Goal: Information Seeking & Learning: Learn about a topic

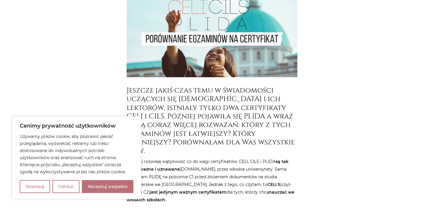
scroll to position [164, 0]
click at [116, 187] on button "Akceptuj wszystko" at bounding box center [108, 186] width 52 height 13
checkbox input "true"
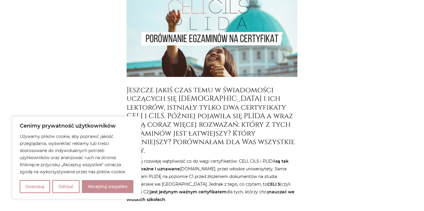
checkbox input "true"
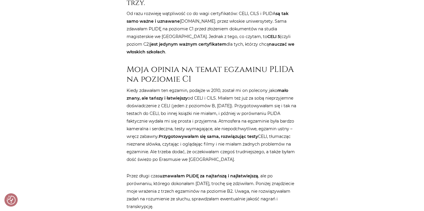
scroll to position [312, 0]
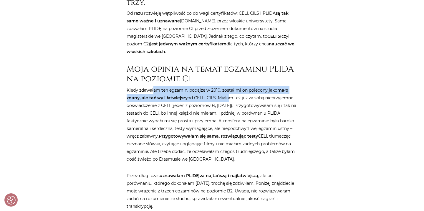
drag, startPoint x: 153, startPoint y: 84, endPoint x: 227, endPoint y: 88, distance: 73.4
click at [227, 88] on p "Kiedy zdawałam ten egzamin, podajże w 2010, został mi on polecony jako mało zna…" at bounding box center [212, 124] width 171 height 77
drag, startPoint x: 240, startPoint y: 83, endPoint x: 241, endPoint y: 88, distance: 4.9
click at [241, 87] on p "Kiedy zdawałam ten egzamin, podajże w 2010, został mi on polecony jako mało zna…" at bounding box center [212, 124] width 171 height 77
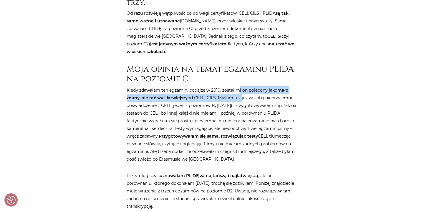
click at [241, 88] on p "Kiedy zdawałam ten egzamin, podajże w 2010, został mi on polecony jako mało zna…" at bounding box center [212, 124] width 171 height 77
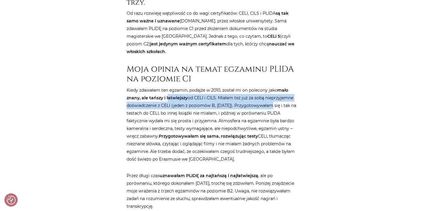
drag, startPoint x: 168, startPoint y: 88, endPoint x: 263, endPoint y: 99, distance: 96.3
click at [264, 99] on p "Kiedy zdawałam ten egzamin, podajże w 2010, został mi on polecony jako mało zna…" at bounding box center [212, 124] width 171 height 77
click at [263, 99] on p "Kiedy zdawałam ten egzamin, podajże w 2010, został mi on polecony jako mało zna…" at bounding box center [212, 124] width 171 height 77
drag, startPoint x: 228, startPoint y: 91, endPoint x: 233, endPoint y: 97, distance: 7.5
click at [233, 97] on p "Kiedy zdawałam ten egzamin, podajże w 2010, został mi on polecony jako mało zna…" at bounding box center [212, 124] width 171 height 77
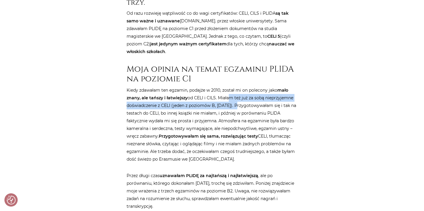
click at [233, 97] on p "Kiedy zdawałam ten egzamin, podajże w 2010, został mi on polecony jako mało zna…" at bounding box center [212, 124] width 171 height 77
drag, startPoint x: 240, startPoint y: 92, endPoint x: 243, endPoint y: 98, distance: 5.7
click at [243, 98] on p "Kiedy zdawałam ten egzamin, podajże w 2010, został mi on polecony jako mało zna…" at bounding box center [212, 124] width 171 height 77
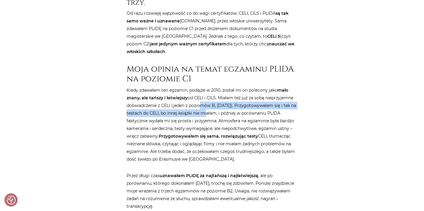
drag, startPoint x: 199, startPoint y: 99, endPoint x: 208, endPoint y: 103, distance: 9.5
click at [208, 103] on p "Kiedy zdawałam ten egzamin, podajże w 2010, został mi on polecony jako mało zna…" at bounding box center [212, 124] width 171 height 77
drag, startPoint x: 229, startPoint y: 99, endPoint x: 229, endPoint y: 109, distance: 9.1
click at [229, 109] on p "Kiedy zdawałam ten egzamin, podajże w 2010, został mi on polecony jako mało zna…" at bounding box center [212, 124] width 171 height 77
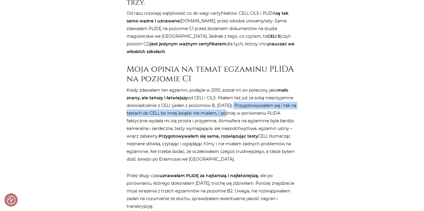
click at [229, 108] on p "Kiedy zdawałam ten egzamin, podajże w 2010, został mi on polecony jako mało zna…" at bounding box center [212, 124] width 171 height 77
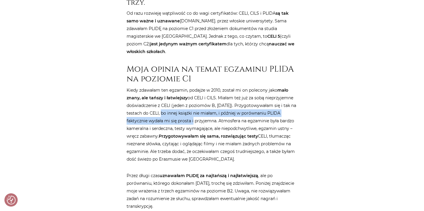
drag, startPoint x: 165, startPoint y: 106, endPoint x: 182, endPoint y: 110, distance: 17.9
click at [182, 110] on p "Kiedy zdawałam ten egzamin, podajże w 2010, został mi on polecony jako mało zna…" at bounding box center [212, 124] width 171 height 77
drag, startPoint x: 198, startPoint y: 104, endPoint x: 201, endPoint y: 112, distance: 8.2
click at [201, 112] on p "Kiedy zdawałam ten egzamin, podajże w 2010, został mi on polecony jako mało zna…" at bounding box center [212, 124] width 171 height 77
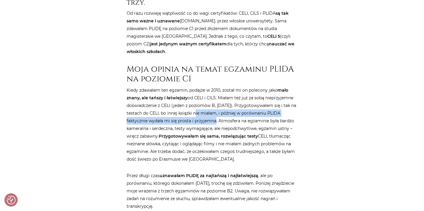
click at [201, 112] on p "Kiedy zdawałam ten egzamin, podajże w 2010, został mi on polecony jako mało zna…" at bounding box center [212, 124] width 171 height 77
drag, startPoint x: 222, startPoint y: 106, endPoint x: 224, endPoint y: 113, distance: 7.4
click at [224, 113] on p "Kiedy zdawałam ten egzamin, podajże w 2010, został mi on polecony jako mało zna…" at bounding box center [212, 124] width 171 height 77
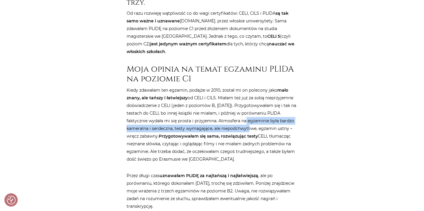
click at [235, 118] on p "Kiedy zdawałam ten egzamin, podajże w 2010, został mi on polecony jako mało zna…" at bounding box center [212, 124] width 171 height 77
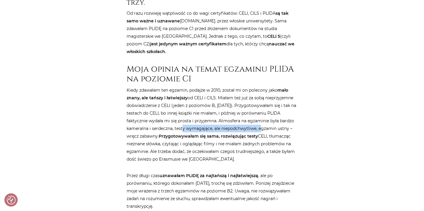
drag, startPoint x: 172, startPoint y: 120, endPoint x: 250, endPoint y: 120, distance: 77.4
click at [250, 120] on p "Kiedy zdawałam ten egzamin, podajże w 2010, został mi on polecony jako mało zna…" at bounding box center [212, 124] width 171 height 77
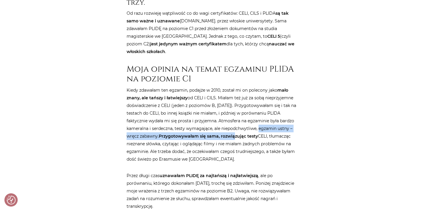
drag, startPoint x: 235, startPoint y: 125, endPoint x: 249, endPoint y: 124, distance: 14.2
click at [249, 124] on p "Kiedy zdawałam ten egzamin, podajże w 2010, został mi on polecony jako mało zna…" at bounding box center [212, 124] width 171 height 77
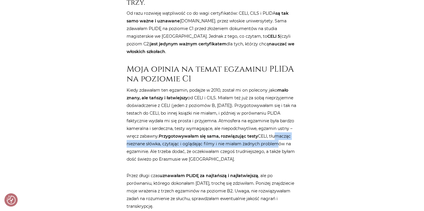
drag, startPoint x: 273, startPoint y: 127, endPoint x: 273, endPoint y: 132, distance: 5.6
click at [273, 132] on p "Kiedy zdawałam ten egzamin, podajże w 2010, został mi on polecony jako mało zna…" at bounding box center [212, 124] width 171 height 77
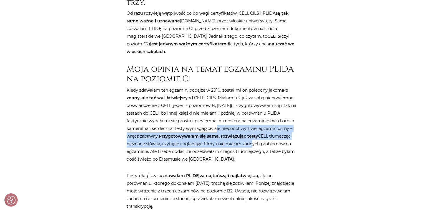
drag, startPoint x: 206, startPoint y: 121, endPoint x: 250, endPoint y: 138, distance: 47.1
click at [250, 138] on p "Kiedy zdawałam ten egzamin, podajże w 2010, został mi on polecony jako mało zna…" at bounding box center [212, 124] width 171 height 77
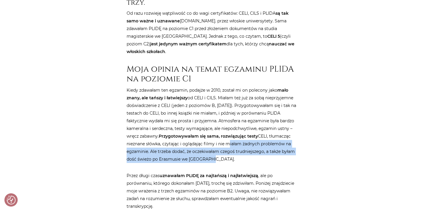
drag, startPoint x: 225, startPoint y: 137, endPoint x: 245, endPoint y: 147, distance: 22.6
click at [245, 147] on p "Kiedy zdawałam ten egzamin, podajże w 2010, został mi on polecony jako mało zna…" at bounding box center [212, 124] width 171 height 77
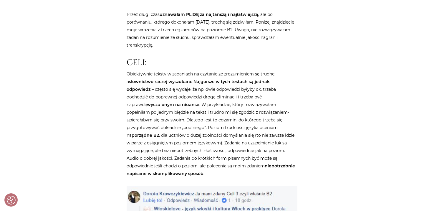
scroll to position [473, 0]
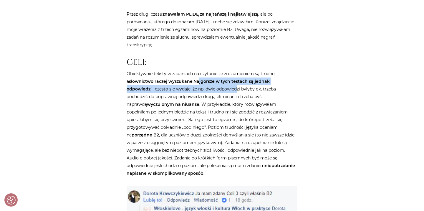
drag, startPoint x: 197, startPoint y: 69, endPoint x: 206, endPoint y: 82, distance: 15.8
click at [206, 82] on p "Obiektywnie teksty w zadaniach na czytanie ze zrozumieniem są trudne, a słownic…" at bounding box center [212, 123] width 171 height 107
drag, startPoint x: 211, startPoint y: 77, endPoint x: 211, endPoint y: 80, distance: 3.2
click at [211, 80] on p "Obiektywnie teksty w zadaniach na czytanie ze zrozumieniem są trudne, a słownic…" at bounding box center [212, 123] width 171 height 107
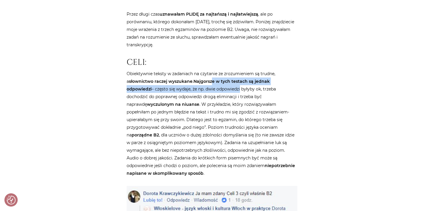
click at [211, 80] on p "Obiektywnie teksty w zadaniach na czytanie ze zrozumieniem są trudne, a słownic…" at bounding box center [212, 123] width 171 height 107
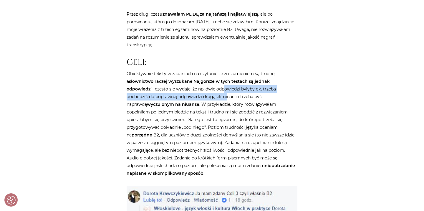
drag, startPoint x: 192, startPoint y: 80, endPoint x: 196, endPoint y: 91, distance: 12.0
click at [196, 91] on p "Obiektywnie teksty w zadaniach na czytanie ze zrozumieniem są trudne, a słownic…" at bounding box center [212, 123] width 171 height 107
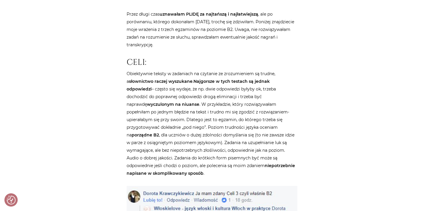
click at [215, 100] on p "Obiektywnie teksty w zadaniach na czytanie ze zrozumieniem są trudne, a słownic…" at bounding box center [212, 123] width 171 height 107
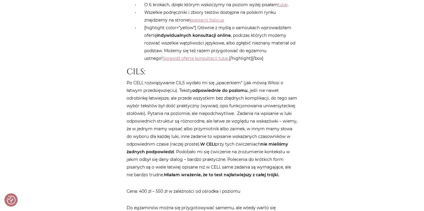
scroll to position [842, 0]
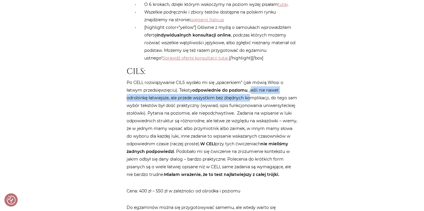
drag, startPoint x: 251, startPoint y: 75, endPoint x: 252, endPoint y: 80, distance: 5.1
click at [252, 80] on p "Po CELI, rozwiązywanie CILS wydało mi się „spacerkiem” (jak mówią Włosi o łatwy…" at bounding box center [212, 128] width 171 height 99
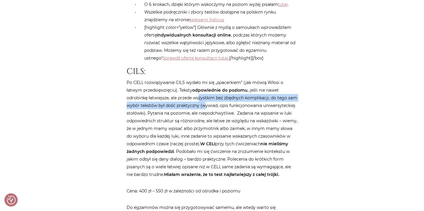
drag, startPoint x: 199, startPoint y: 82, endPoint x: 203, endPoint y: 88, distance: 7.2
click at [203, 88] on p "Po CELI, rozwiązywanie CILS wydało mi się „spacerkiem” (jak mówią Włosi o łatwy…" at bounding box center [212, 128] width 171 height 99
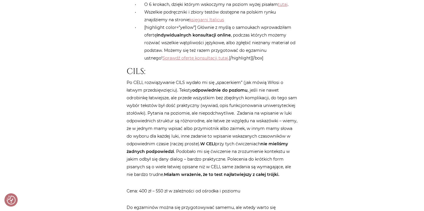
click at [243, 82] on p "Po CELI, rozwiązywanie CILS wydało mi się „spacerkiem” (jak mówią Włosi o łatwy…" at bounding box center [212, 128] width 171 height 99
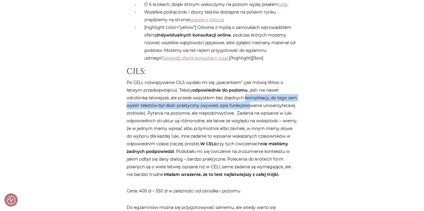
drag, startPoint x: 246, startPoint y: 82, endPoint x: 250, endPoint y: 90, distance: 9.2
click at [250, 90] on p "Po CELI, rozwiązywanie CILS wydało mi się „spacerkiem” (jak mówią Włosi o łatwy…" at bounding box center [212, 128] width 171 height 99
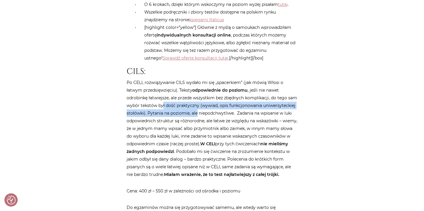
drag, startPoint x: 163, startPoint y: 88, endPoint x: 196, endPoint y: 97, distance: 34.3
click at [196, 97] on p "Po CELI, rozwiązywanie CILS wydało mi się „spacerkiem” (jak mówią Włosi o łatwy…" at bounding box center [212, 128] width 171 height 99
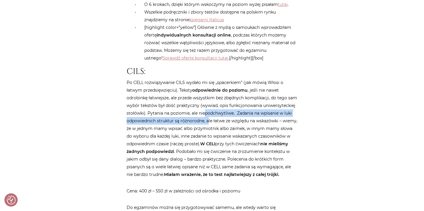
drag, startPoint x: 205, startPoint y: 97, endPoint x: 208, endPoint y: 102, distance: 5.6
click at [208, 102] on p "Po CELI, rozwiązywanie CILS wydało mi się „spacerkiem” (jak mówią Włosi o łatwy…" at bounding box center [212, 128] width 171 height 99
drag, startPoint x: 214, startPoint y: 100, endPoint x: 214, endPoint y: 104, distance: 3.8
click at [214, 104] on p "Po CELI, rozwiązywanie CILS wydało mi się „spacerkiem” (jak mówią Włosi o łatwy…" at bounding box center [212, 128] width 171 height 99
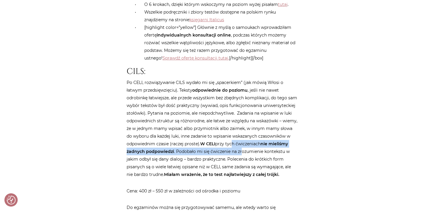
drag, startPoint x: 265, startPoint y: 128, endPoint x: 268, endPoint y: 136, distance: 8.4
click at [268, 136] on p "Po CELI, rozwiązywanie CILS wydało mi się „spacerkiem” (jak mówią Włosi o łatwy…" at bounding box center [212, 128] width 171 height 99
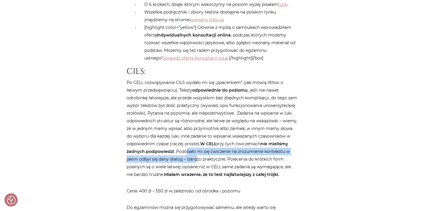
drag, startPoint x: 213, startPoint y: 135, endPoint x: 223, endPoint y: 143, distance: 13.0
click at [223, 143] on p "Po CELI, rozwiązywanie CILS wydało mi się „spacerkiem” (jak mówią Włosi o łatwy…" at bounding box center [212, 128] width 171 height 99
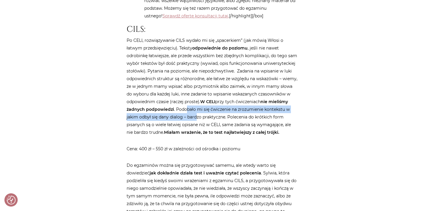
scroll to position [884, 0]
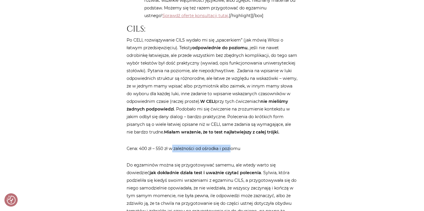
drag, startPoint x: 173, startPoint y: 142, endPoint x: 231, endPoint y: 142, distance: 58.0
click at [231, 145] on p "Cena: 400 zł – 550 zł w zależności od ośrodka i poziomu" at bounding box center [212, 149] width 171 height 8
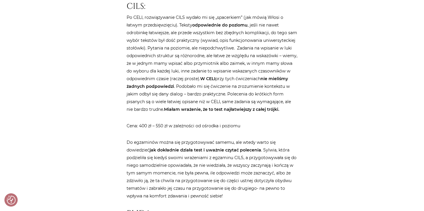
scroll to position [907, 0]
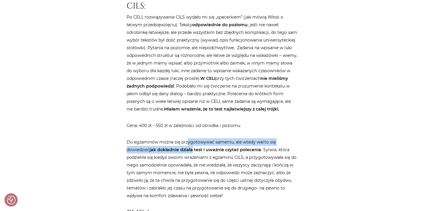
drag, startPoint x: 187, startPoint y: 136, endPoint x: 190, endPoint y: 141, distance: 5.8
click at [190, 141] on p "Do egzaminów można się przygotowywać samemu, ale wtedy warto się dowiedzieć jak…" at bounding box center [212, 168] width 171 height 61
click at [190, 147] on strong "jak dokładnie działa test i uważnie czytać polecenia" at bounding box center [206, 149] width 112 height 5
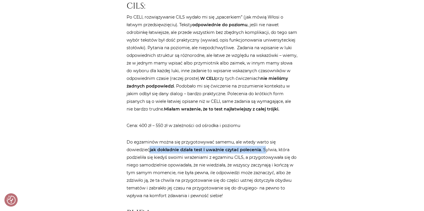
drag, startPoint x: 150, startPoint y: 141, endPoint x: 265, endPoint y: 140, distance: 115.4
click at [264, 140] on p "Do egzaminów można się przygotowywać samemu, ale wtedy warto się dowiedzieć jak…" at bounding box center [212, 168] width 171 height 61
click at [265, 140] on p "Do egzaminów można się przygotowywać samemu, ale wtedy warto się dowiedzieć jak…" at bounding box center [212, 168] width 171 height 61
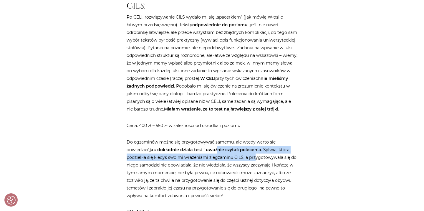
drag, startPoint x: 215, startPoint y: 142, endPoint x: 255, endPoint y: 151, distance: 41.3
click at [255, 151] on p "Do egzaminów można się przygotowywać samemu, ale wtedy warto się dowiedzieć jak…" at bounding box center [212, 168] width 171 height 61
click at [255, 150] on p "Do egzaminów można się przygotowywać samemu, ale wtedy warto się dowiedzieć jak…" at bounding box center [212, 168] width 171 height 61
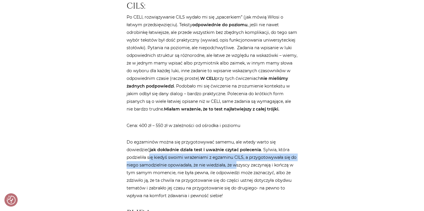
drag, startPoint x: 150, startPoint y: 149, endPoint x: 237, endPoint y: 154, distance: 87.5
click at [237, 154] on p "Do egzaminów można się przygotowywać samemu, ale wtedy warto się dowiedzieć jak…" at bounding box center [212, 168] width 171 height 61
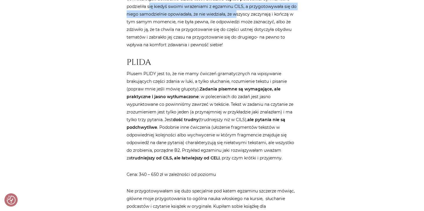
scroll to position [1058, 0]
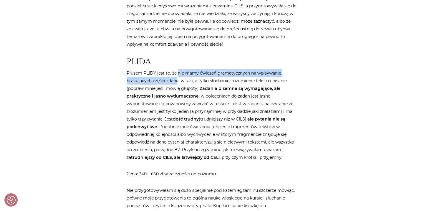
click at [178, 70] on p "Plusem PLIDY jest to, że nie mamy ćwiczeń gramatycznych na wpisywanie brakujący…" at bounding box center [212, 115] width 171 height 92
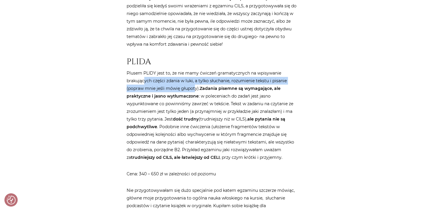
drag, startPoint x: 144, startPoint y: 72, endPoint x: 195, endPoint y: 78, distance: 51.1
click at [195, 79] on p "Plusem PLIDY jest to, że nie mamy ćwiczeń gramatycznych na wpisywanie brakujący…" at bounding box center [212, 115] width 171 height 92
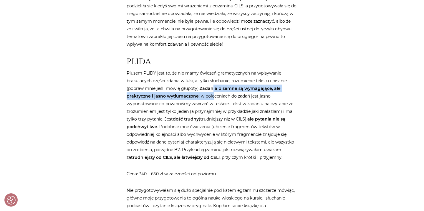
drag, startPoint x: 210, startPoint y: 77, endPoint x: 213, endPoint y: 85, distance: 8.5
click at [213, 85] on p "Plusem PLIDY jest to, że nie mamy ćwiczeń gramatycznych na wpisywanie brakujący…" at bounding box center [212, 115] width 171 height 92
drag, startPoint x: 219, startPoint y: 81, endPoint x: 221, endPoint y: 85, distance: 4.9
click at [221, 85] on p "Plusem PLIDY jest to, że nie mamy ćwiczeń gramatycznych na wpisywanie brakujący…" at bounding box center [212, 115] width 171 height 92
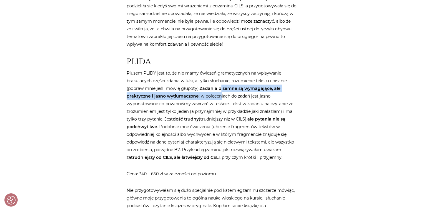
click at [221, 85] on p "Plusem PLIDY jest to, że nie mamy ćwiczeń gramatycznych na wpisywanie brakujący…" at bounding box center [212, 115] width 171 height 92
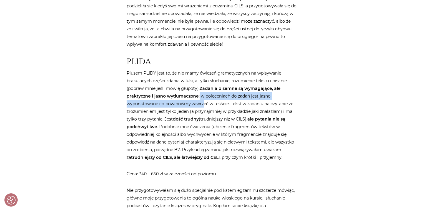
drag, startPoint x: 198, startPoint y: 87, endPoint x: 204, endPoint y: 94, distance: 8.8
click at [204, 94] on p "Plusem PLIDY jest to, że nie mamy ćwiczeń gramatycznych na wpisywanie brakujący…" at bounding box center [212, 115] width 171 height 92
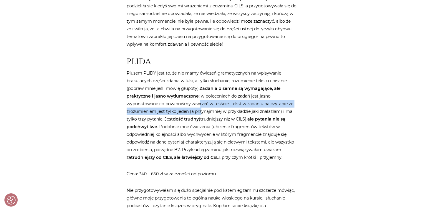
drag, startPoint x: 199, startPoint y: 97, endPoint x: 201, endPoint y: 102, distance: 5.3
click at [201, 102] on p "Plusem PLIDY jest to, że nie mamy ćwiczeń gramatycznych na wpisywanie brakujący…" at bounding box center [212, 115] width 171 height 92
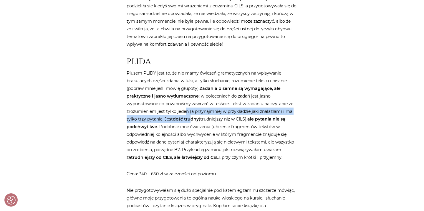
drag, startPoint x: 186, startPoint y: 104, endPoint x: 190, endPoint y: 109, distance: 6.5
click at [190, 109] on p "Plusem PLIDY jest to, że nie mamy ćwiczeń gramatycznych na wpisywanie brakujący…" at bounding box center [212, 115] width 171 height 92
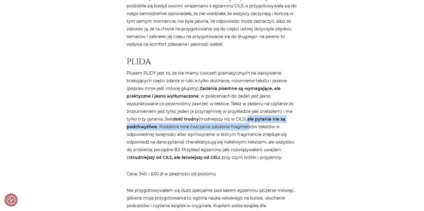
drag, startPoint x: 247, startPoint y: 111, endPoint x: 248, endPoint y: 116, distance: 4.9
click at [248, 116] on p "Plusem PLIDY jest to, że nie mamy ćwiczeń gramatycznych na wpisywanie brakujący…" at bounding box center [212, 115] width 171 height 92
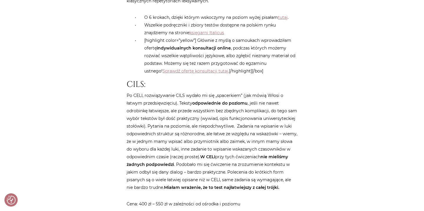
scroll to position [828, 0]
